Goal: Find specific page/section: Find specific page/section

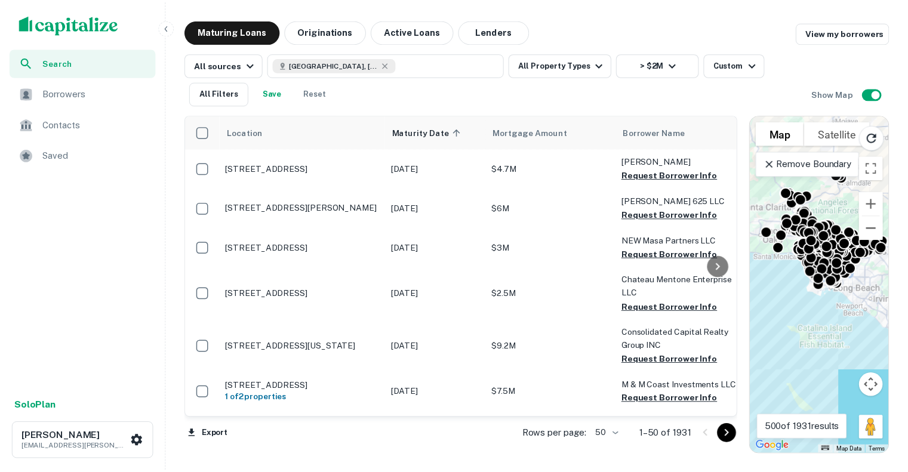
scroll to position [1671, 0]
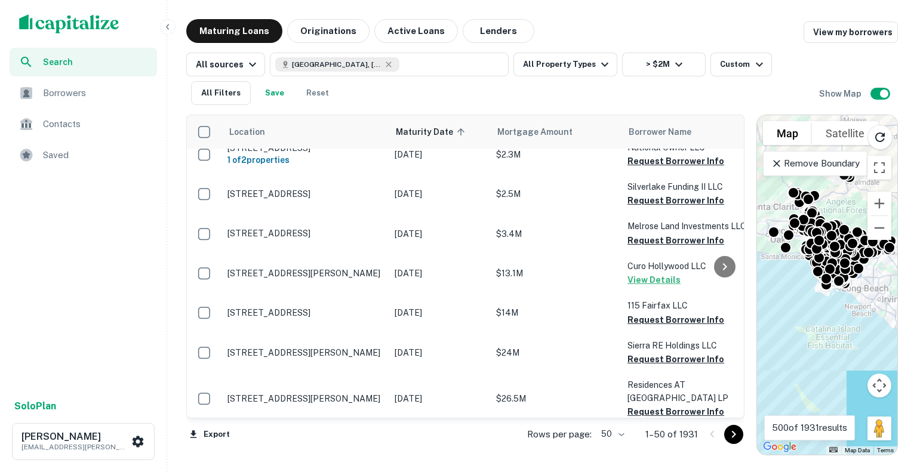
click at [101, 22] on img "scrollable content" at bounding box center [69, 23] width 100 height 19
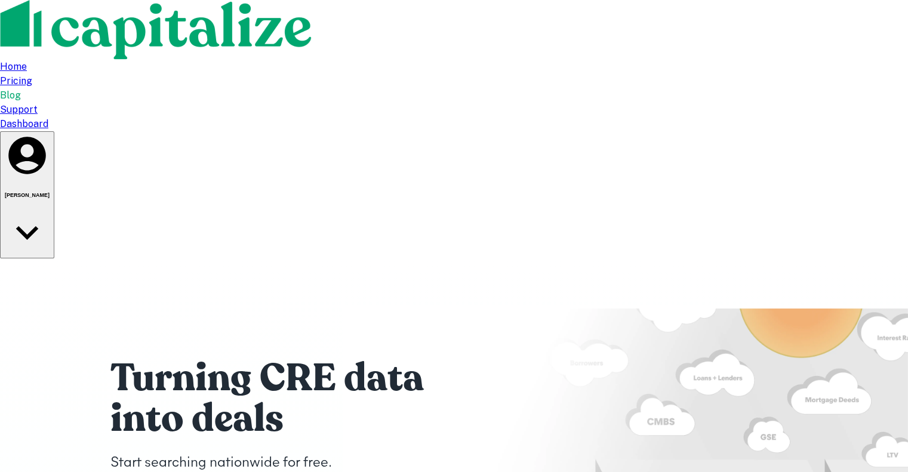
click at [742, 117] on div "Dashboard" at bounding box center [454, 124] width 908 height 14
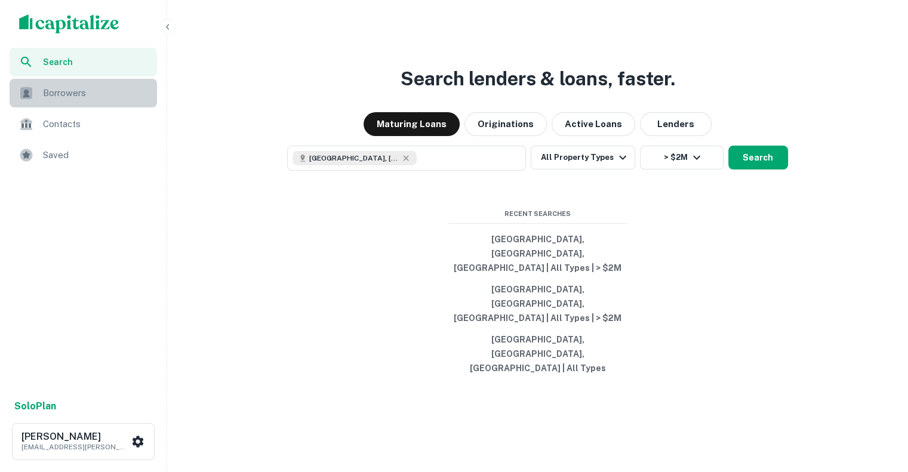
click at [68, 94] on span "Borrowers" at bounding box center [96, 93] width 107 height 14
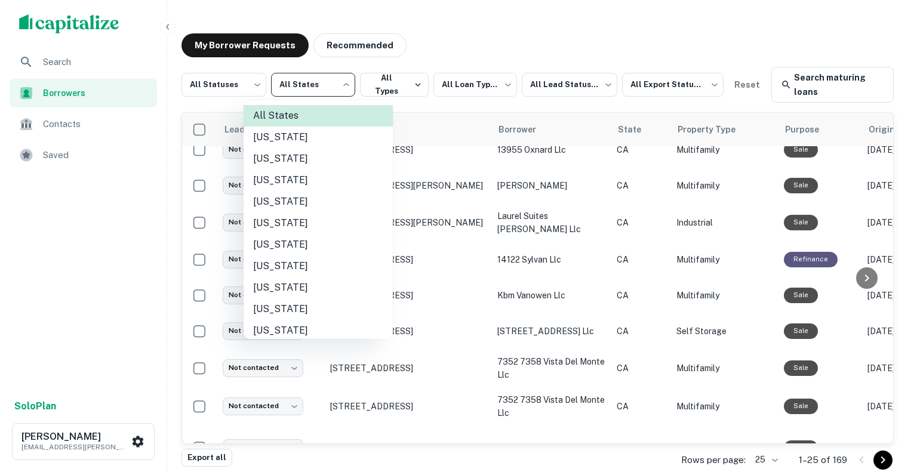
click at [300, 80] on body "**********" at bounding box center [458, 236] width 917 height 472
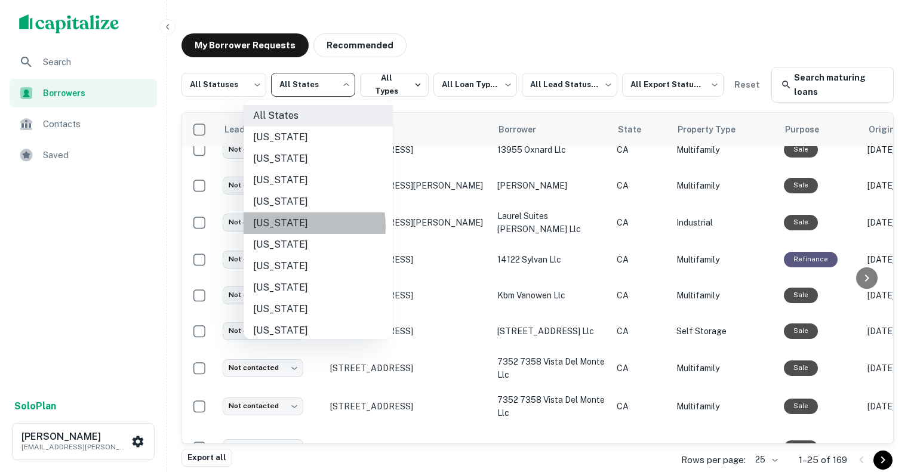
click at [290, 226] on li "[US_STATE]" at bounding box center [318, 222] width 149 height 21
type input "**"
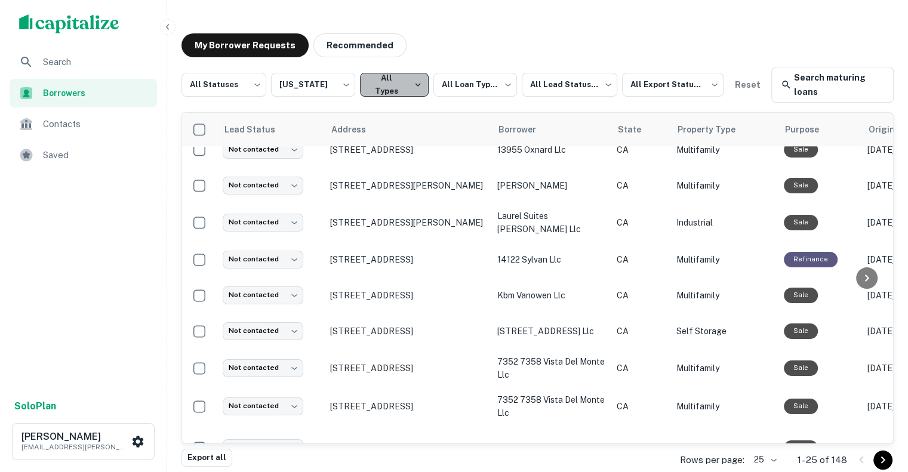
click at [408, 94] on button "All Types" at bounding box center [394, 85] width 69 height 24
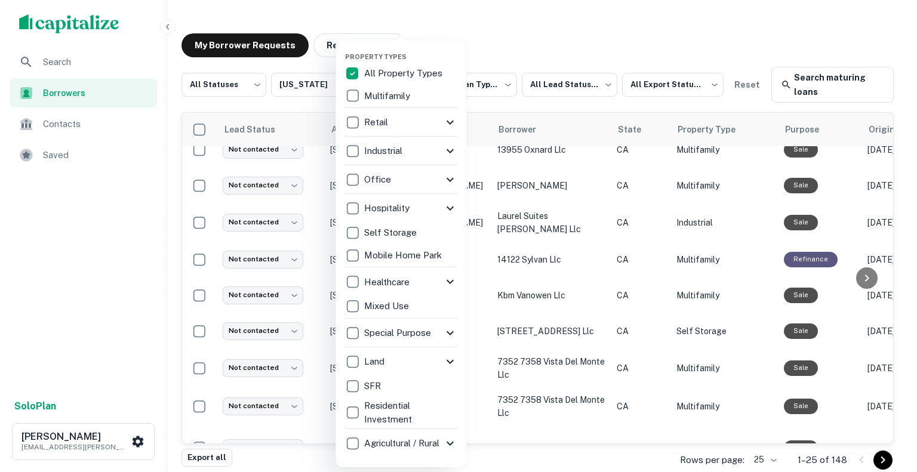
click at [516, 45] on div at bounding box center [458, 236] width 917 height 472
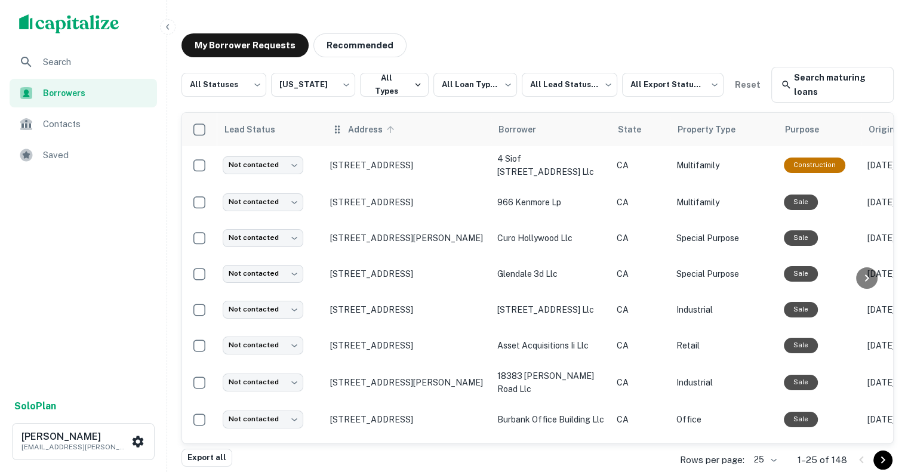
click at [366, 127] on span "Address" at bounding box center [373, 129] width 50 height 14
drag, startPoint x: 57, startPoint y: 150, endPoint x: 50, endPoint y: 152, distance: 7.6
click at [50, 152] on span "Saved" at bounding box center [96, 155] width 107 height 14
